Goal: Communication & Community: Ask a question

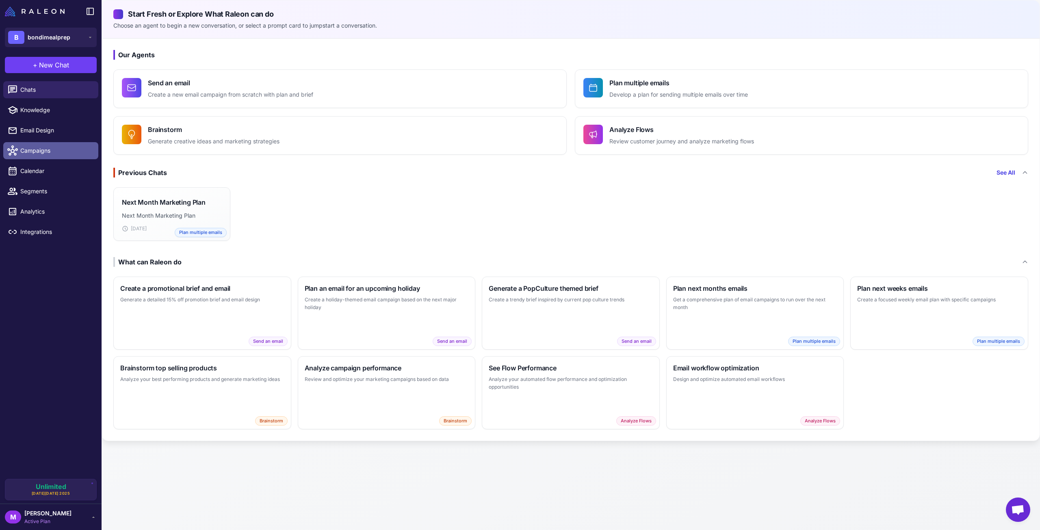
click at [30, 150] on span "Campaigns" at bounding box center [56, 150] width 72 height 9
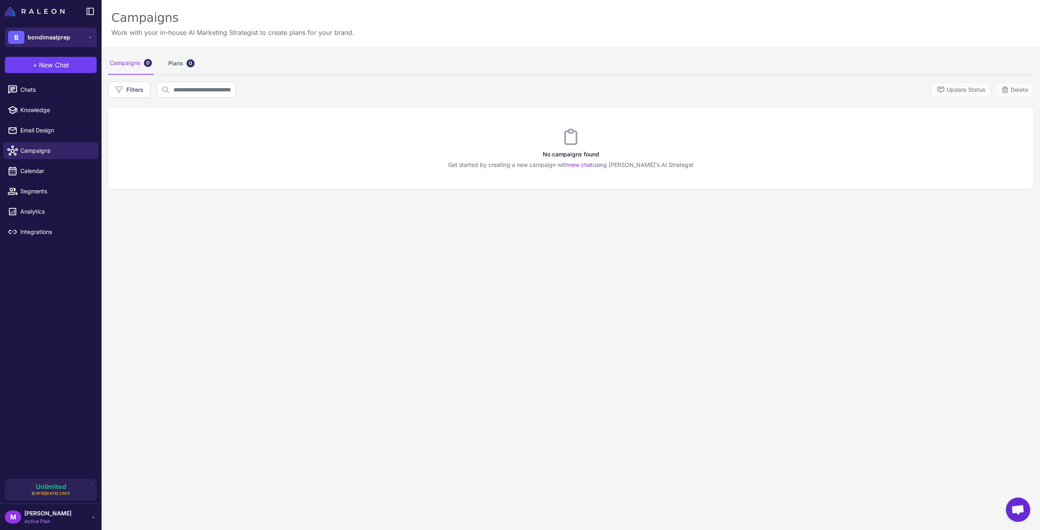
click at [90, 34] on button "B bondimealprep" at bounding box center [51, 38] width 92 height 20
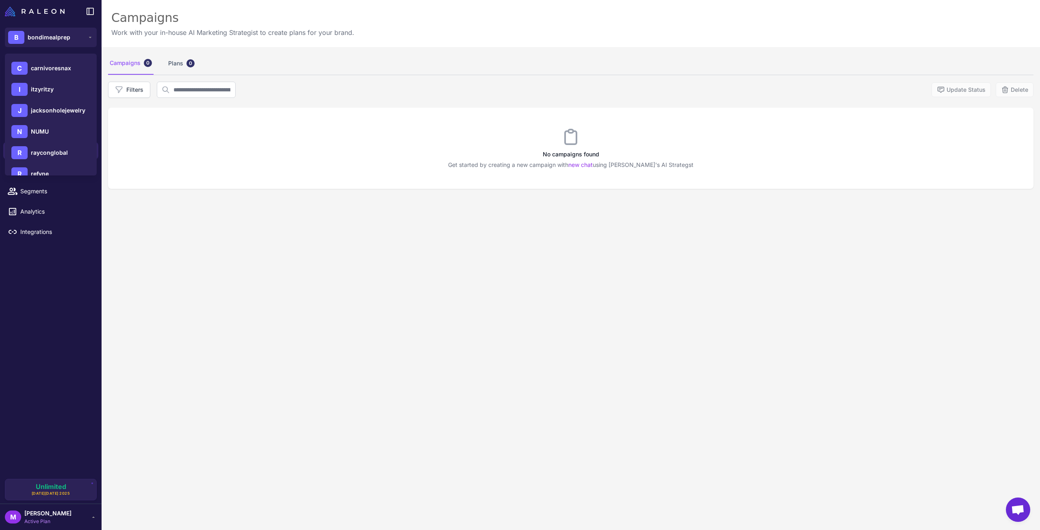
scroll to position [203, 0]
click at [52, 96] on span "jacksonholejewelry" at bounding box center [58, 95] width 54 height 9
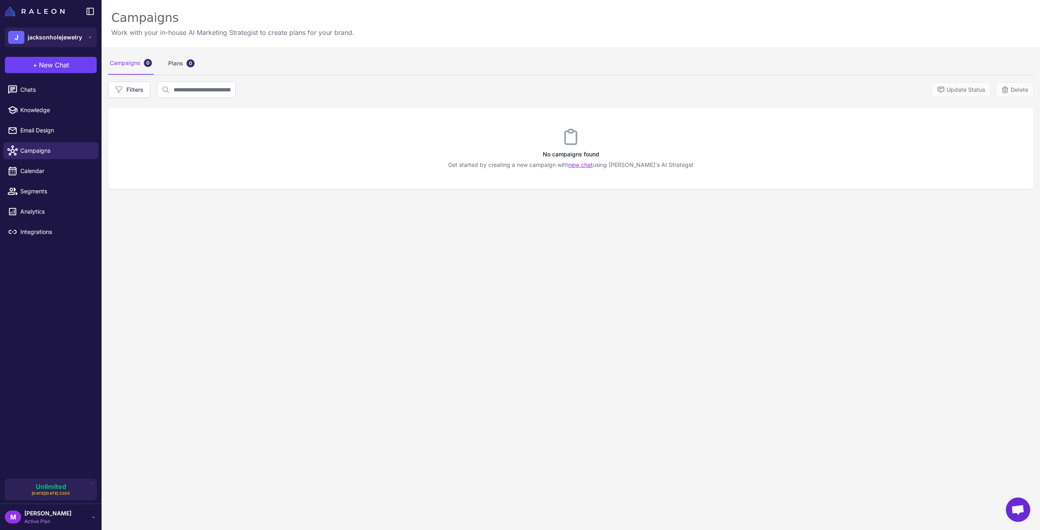
click at [593, 166] on link "new chat" at bounding box center [580, 164] width 24 height 7
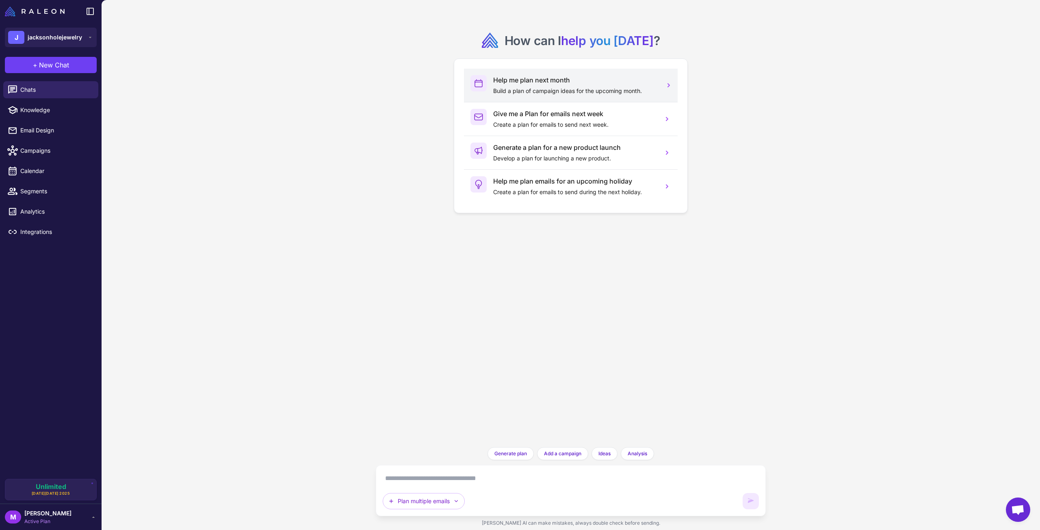
click at [669, 84] on icon at bounding box center [669, 85] width 8 height 8
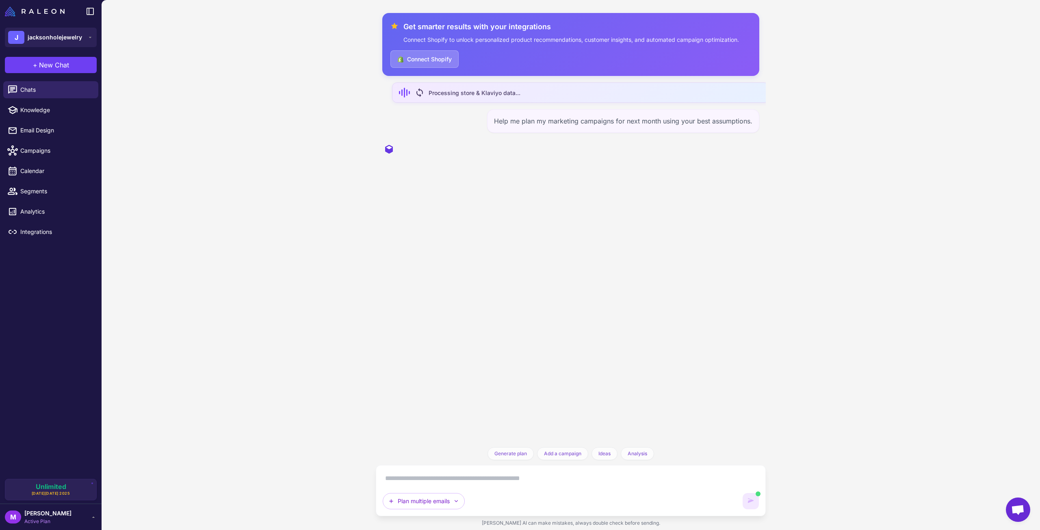
click at [442, 480] on textarea at bounding box center [571, 478] width 376 height 13
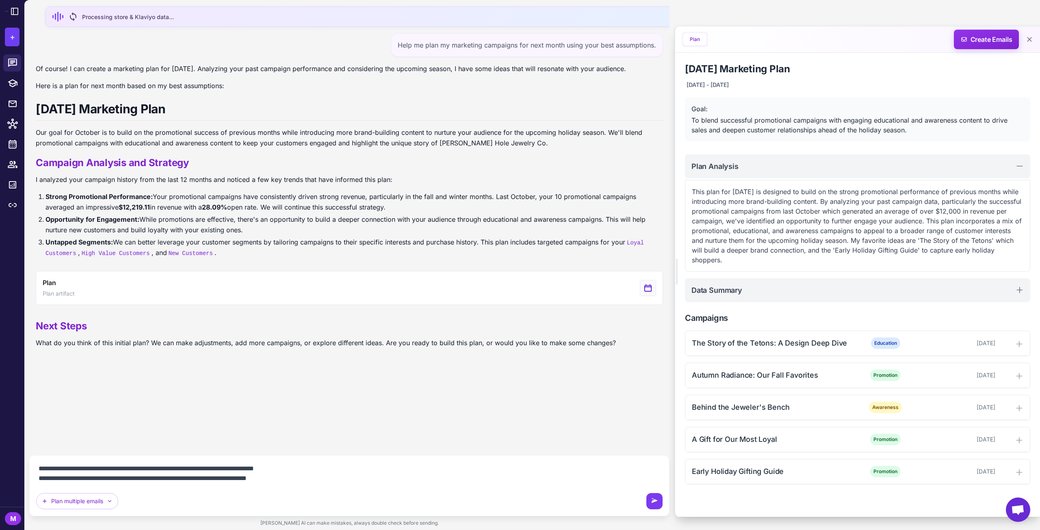
type textarea "**********"
click at [652, 504] on icon at bounding box center [654, 501] width 8 height 8
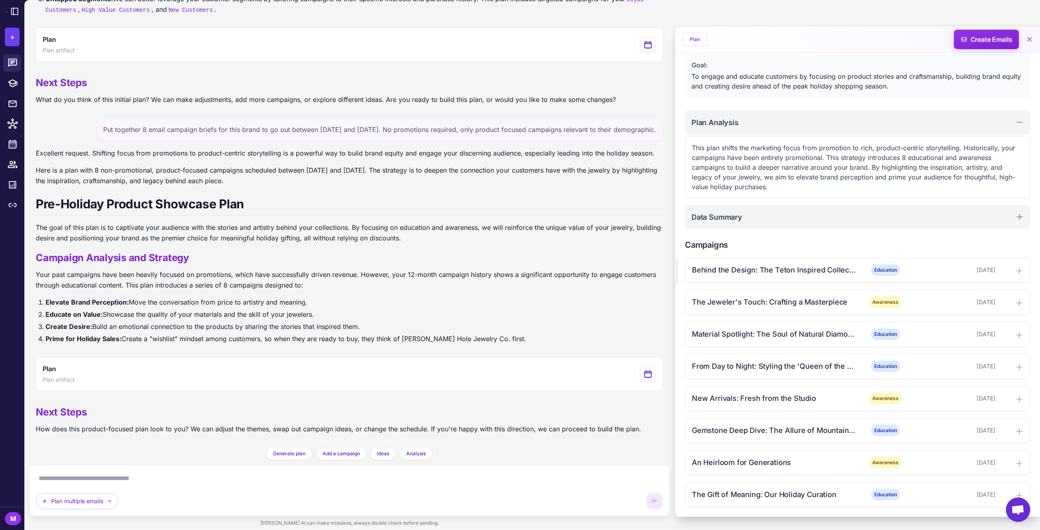
scroll to position [45, 0]
